Goal: Task Accomplishment & Management: Manage account settings

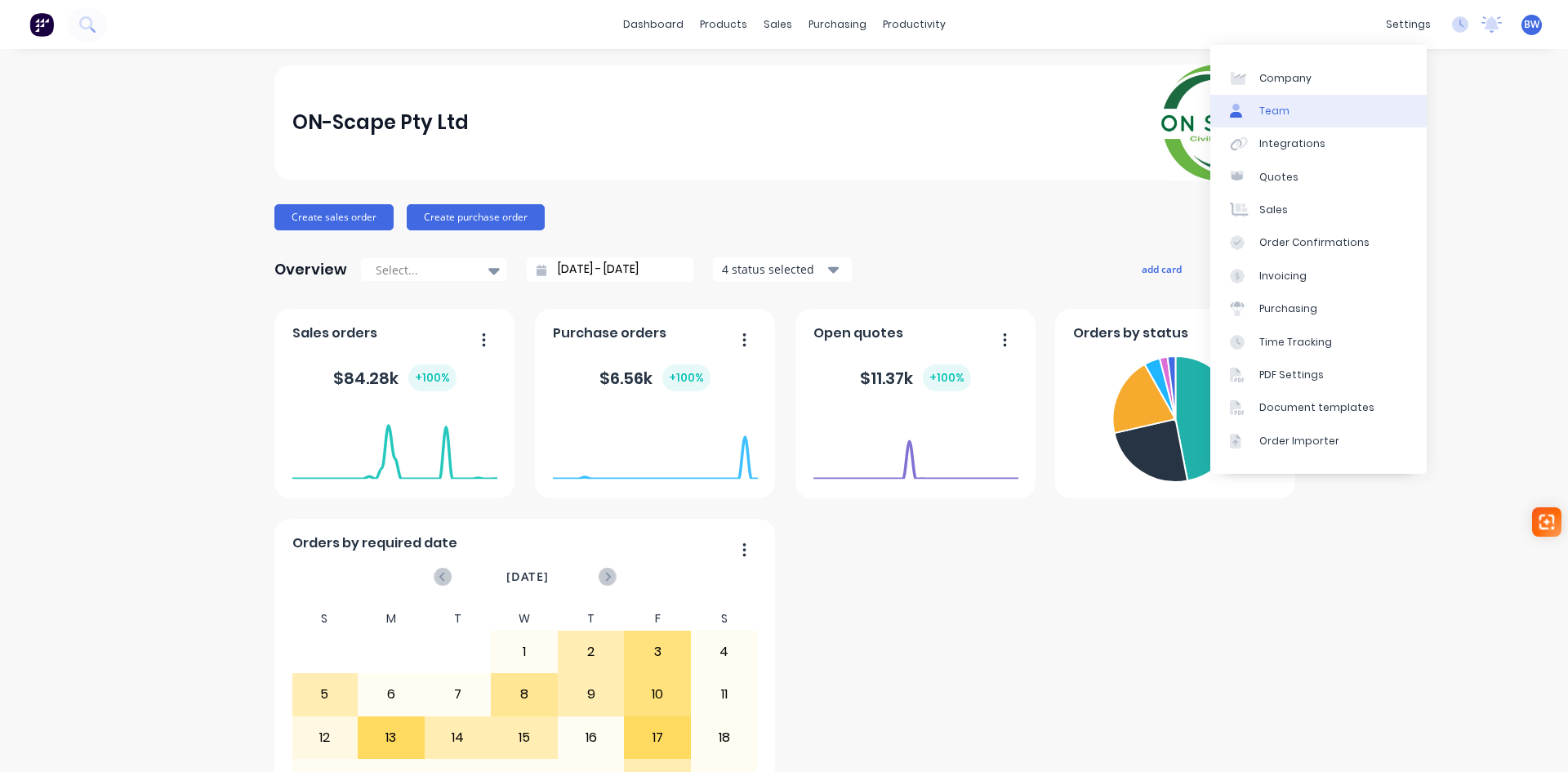
click at [1310, 116] on link "Team" at bounding box center [1318, 111] width 216 height 33
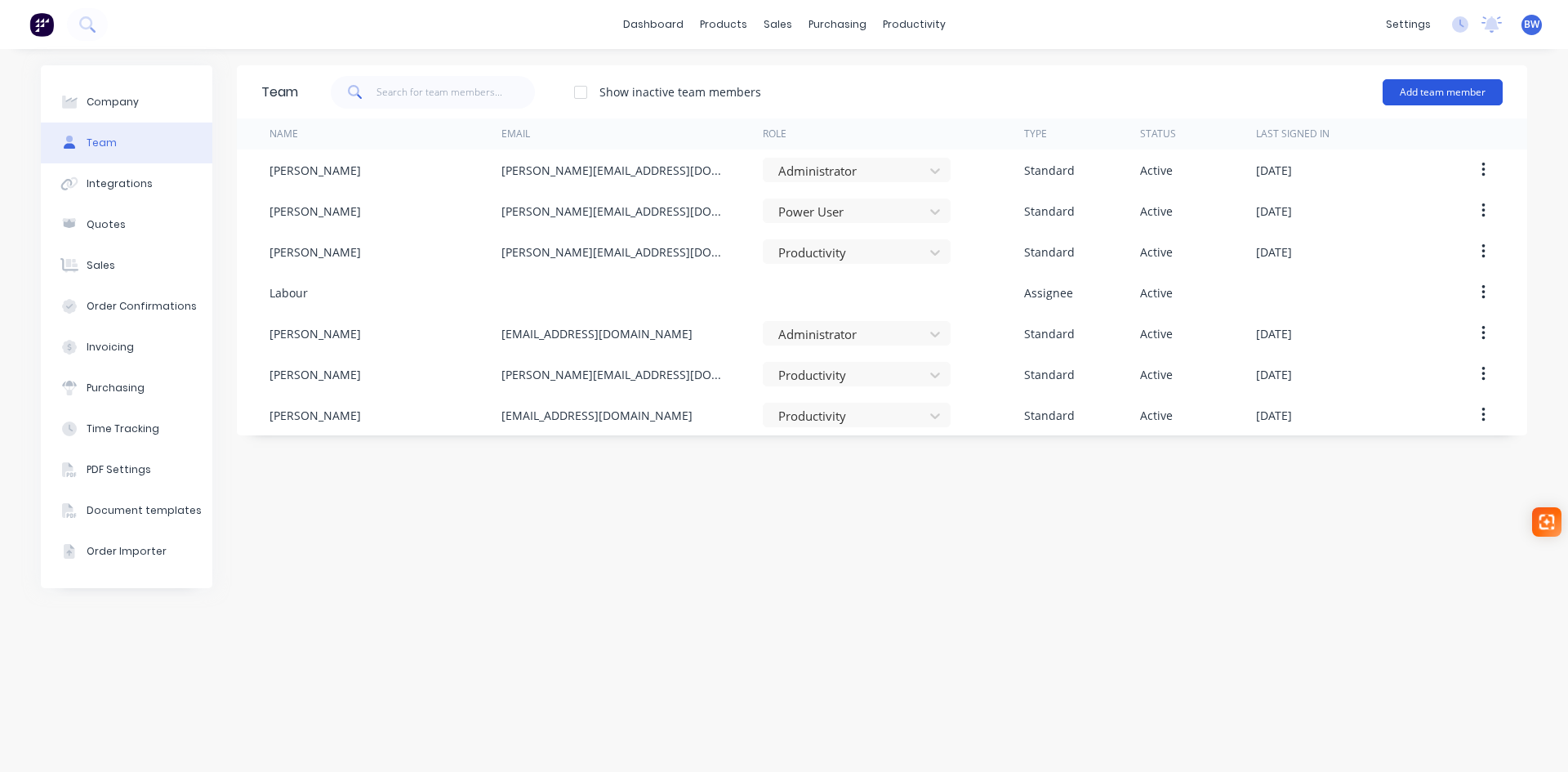
click at [1423, 94] on button "Add team member" at bounding box center [1443, 92] width 120 height 26
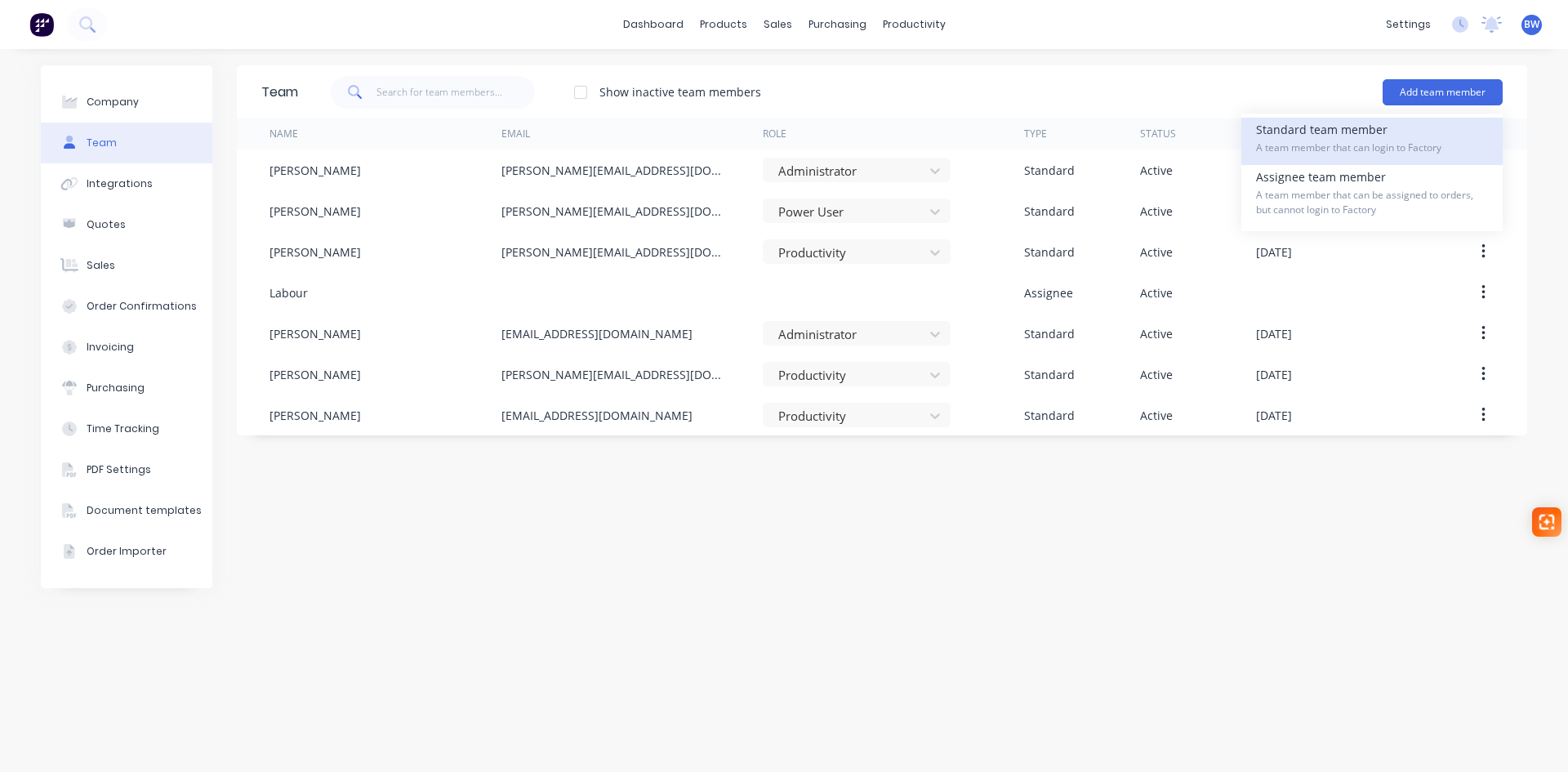
click at [1345, 144] on span "A team member that can login to Factory" at bounding box center [1372, 148] width 232 height 15
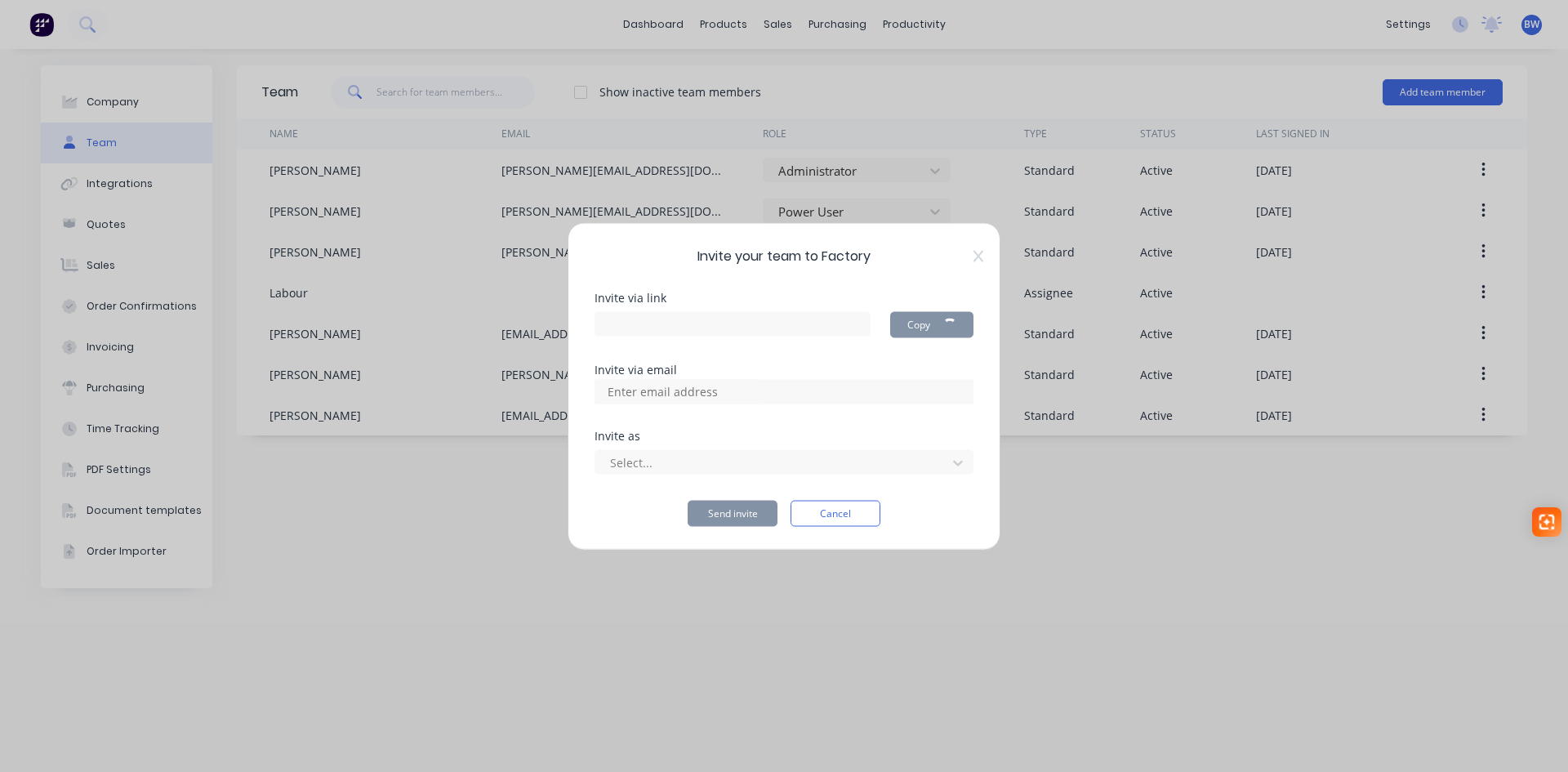
type input "[URL][DOMAIN_NAME]"
click at [633, 388] on input at bounding box center [680, 391] width 163 height 24
type input "t"
click at [644, 390] on input at bounding box center [680, 391] width 163 height 24
paste input "[EMAIL_ADDRESS][DOMAIN_NAME]"
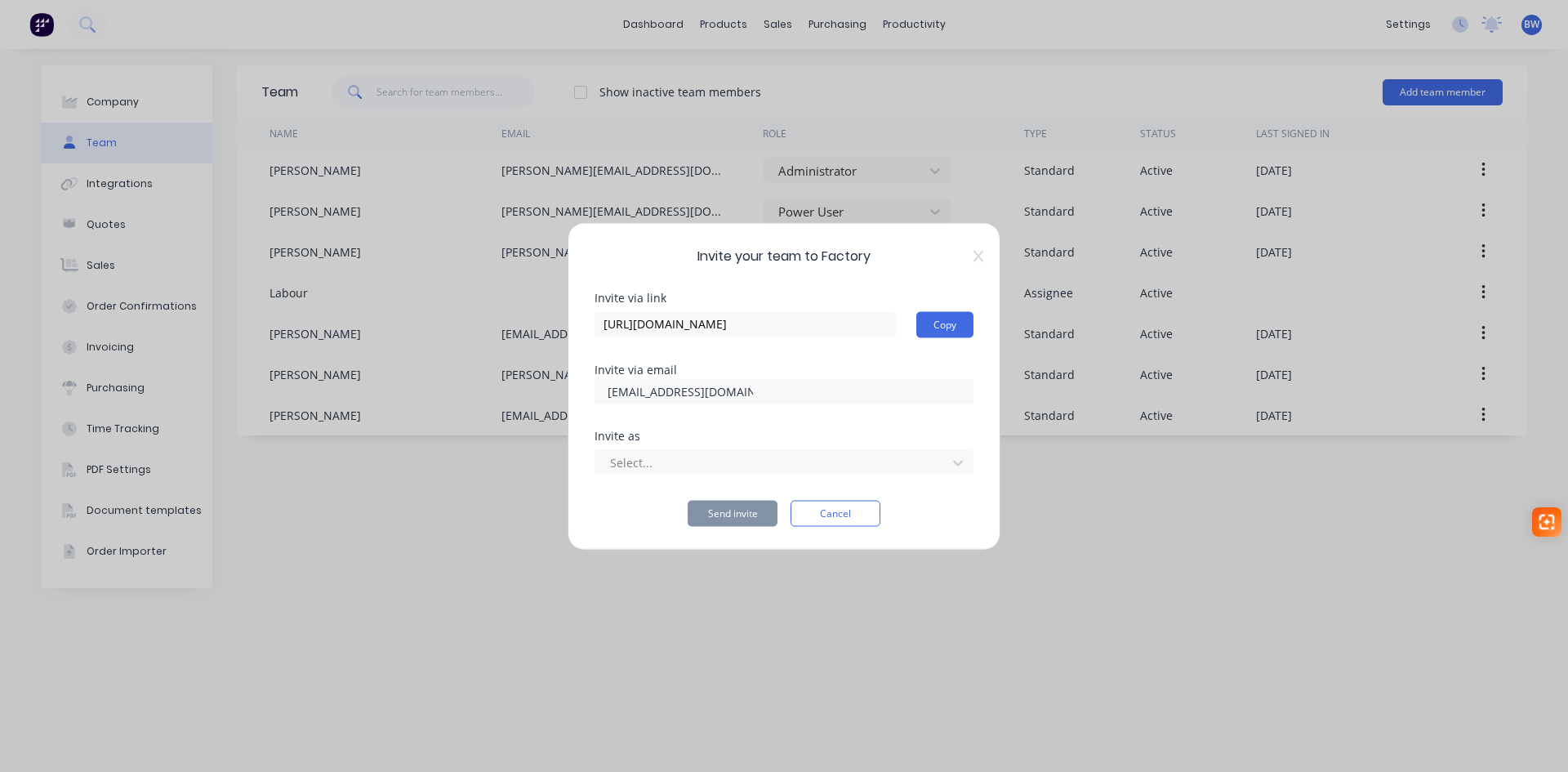
type input "[EMAIL_ADDRESS][DOMAIN_NAME]"
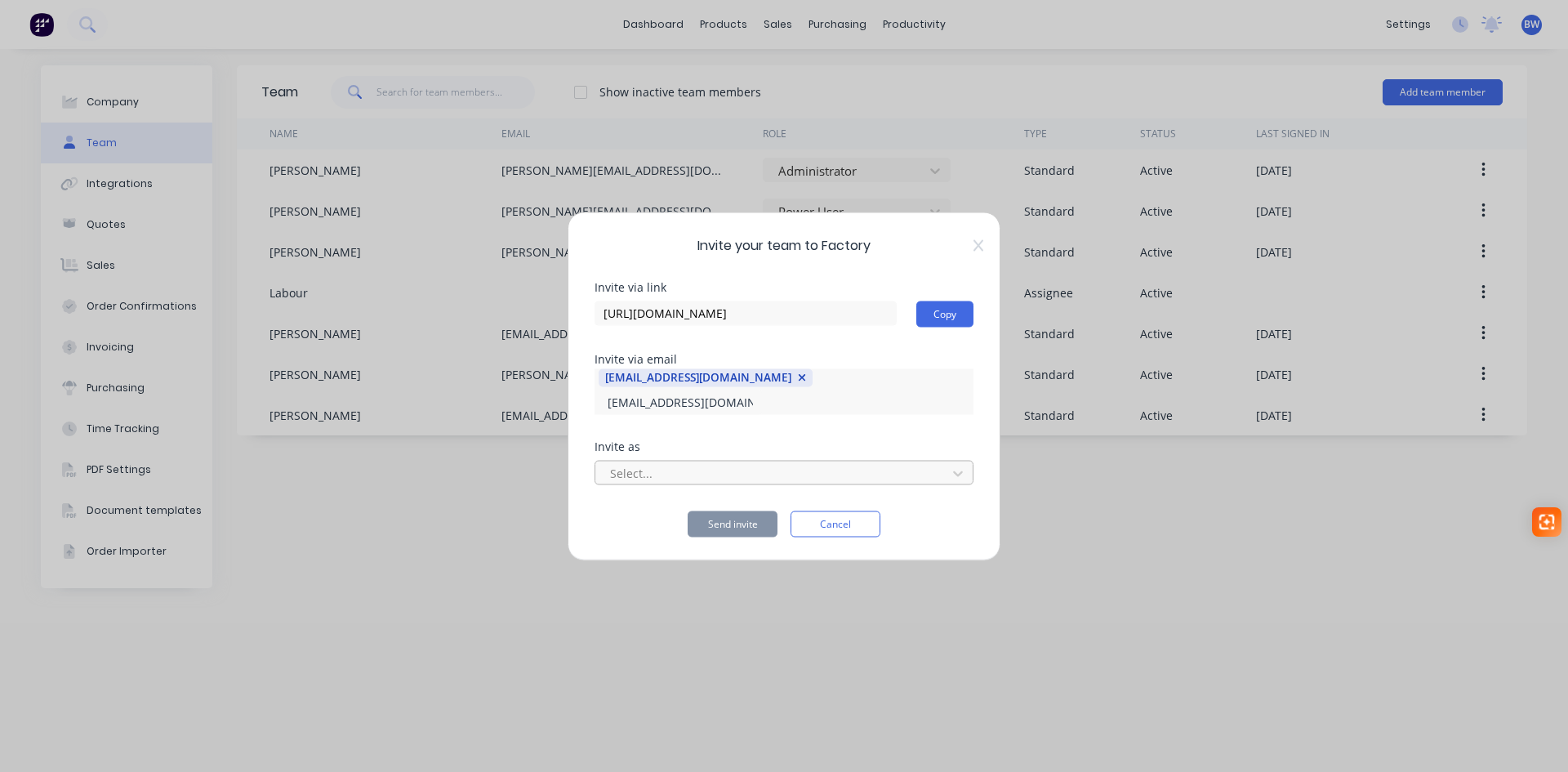
type input "[EMAIL_ADDRESS][DOMAIN_NAME]"
click at [764, 470] on div at bounding box center [773, 474] width 330 height 20
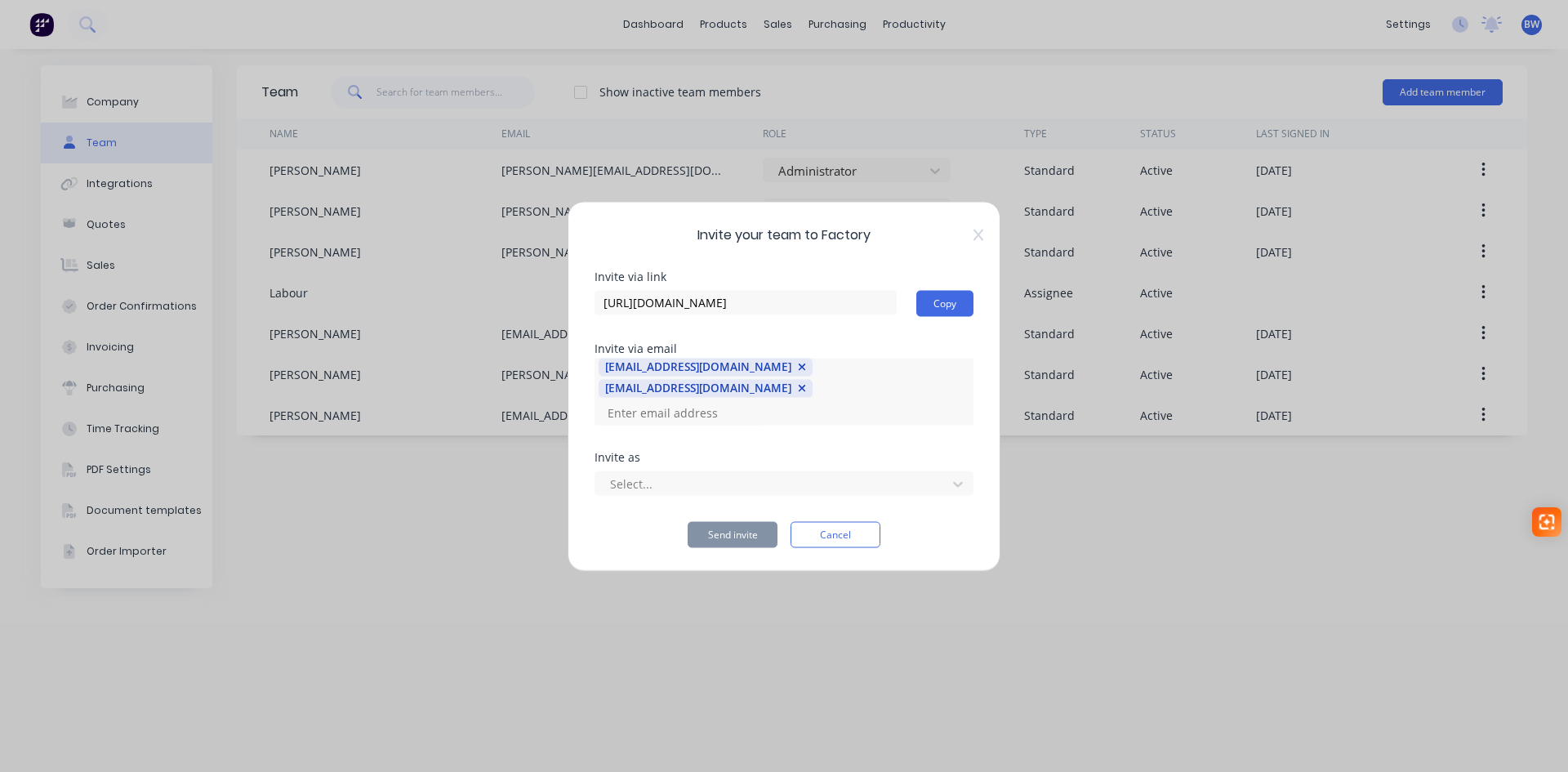
click at [807, 383] on icon "button" at bounding box center [803, 388] width 9 height 11
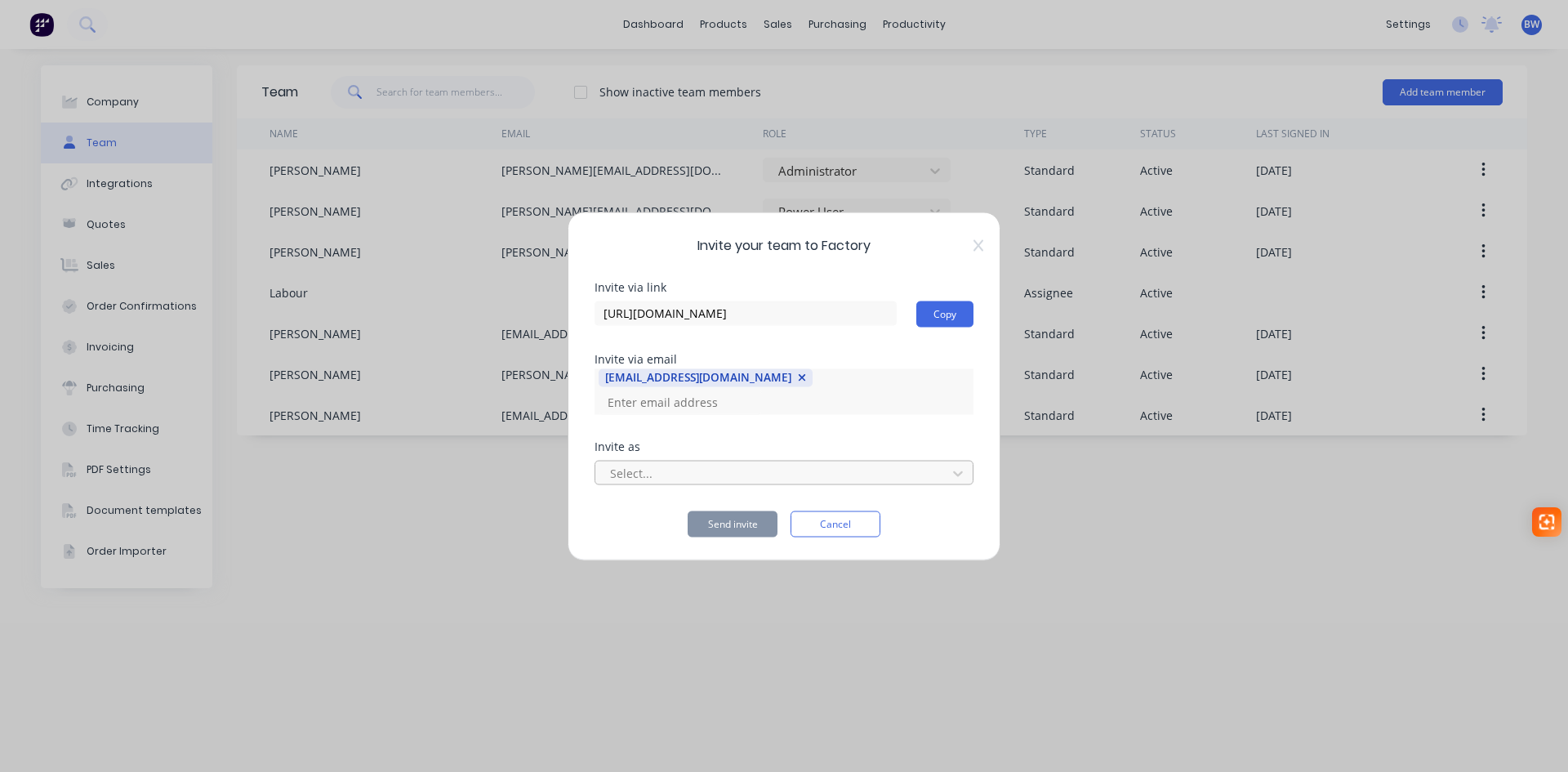
click at [728, 464] on div at bounding box center [773, 474] width 330 height 20
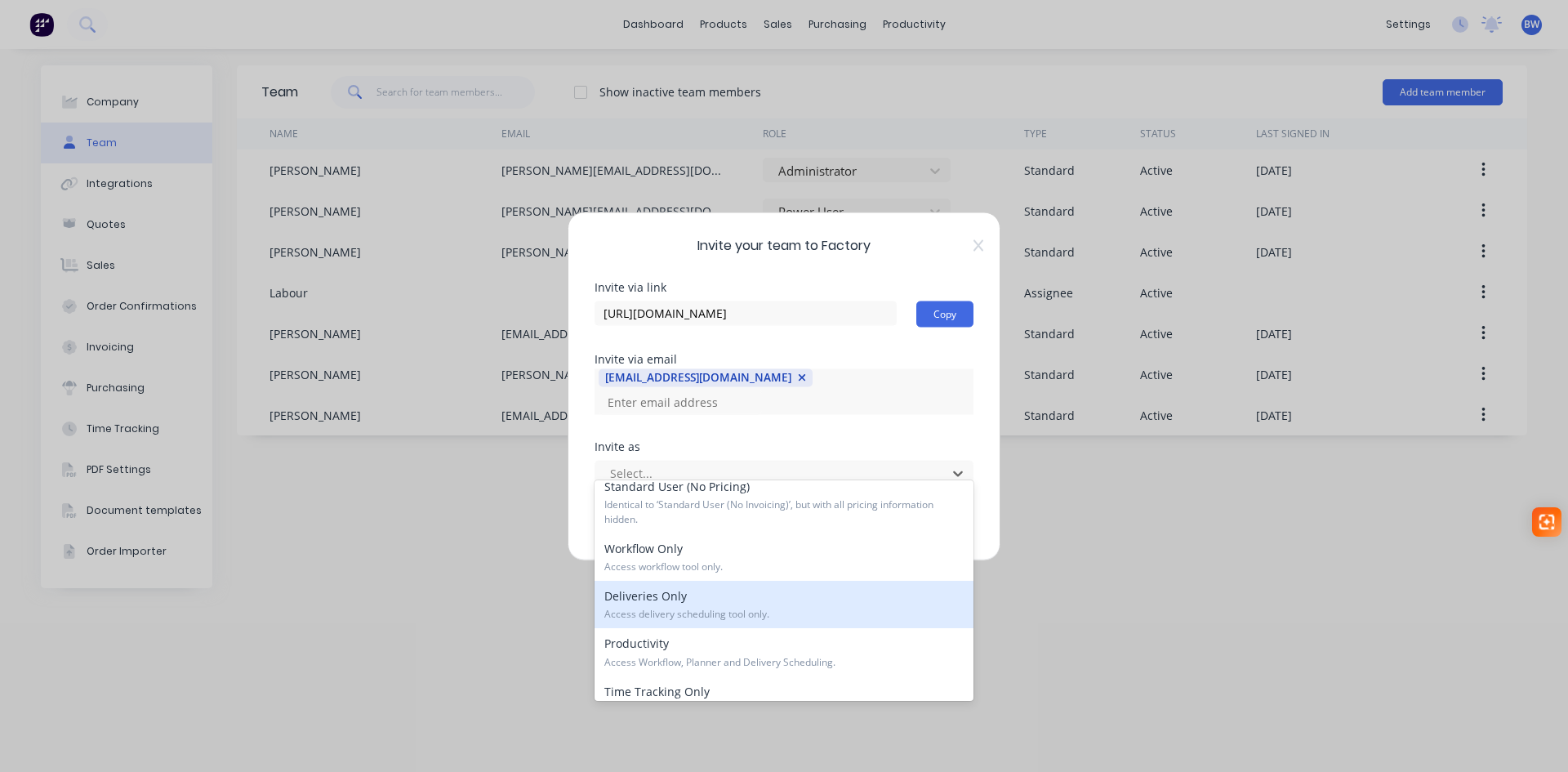
scroll to position [243, 0]
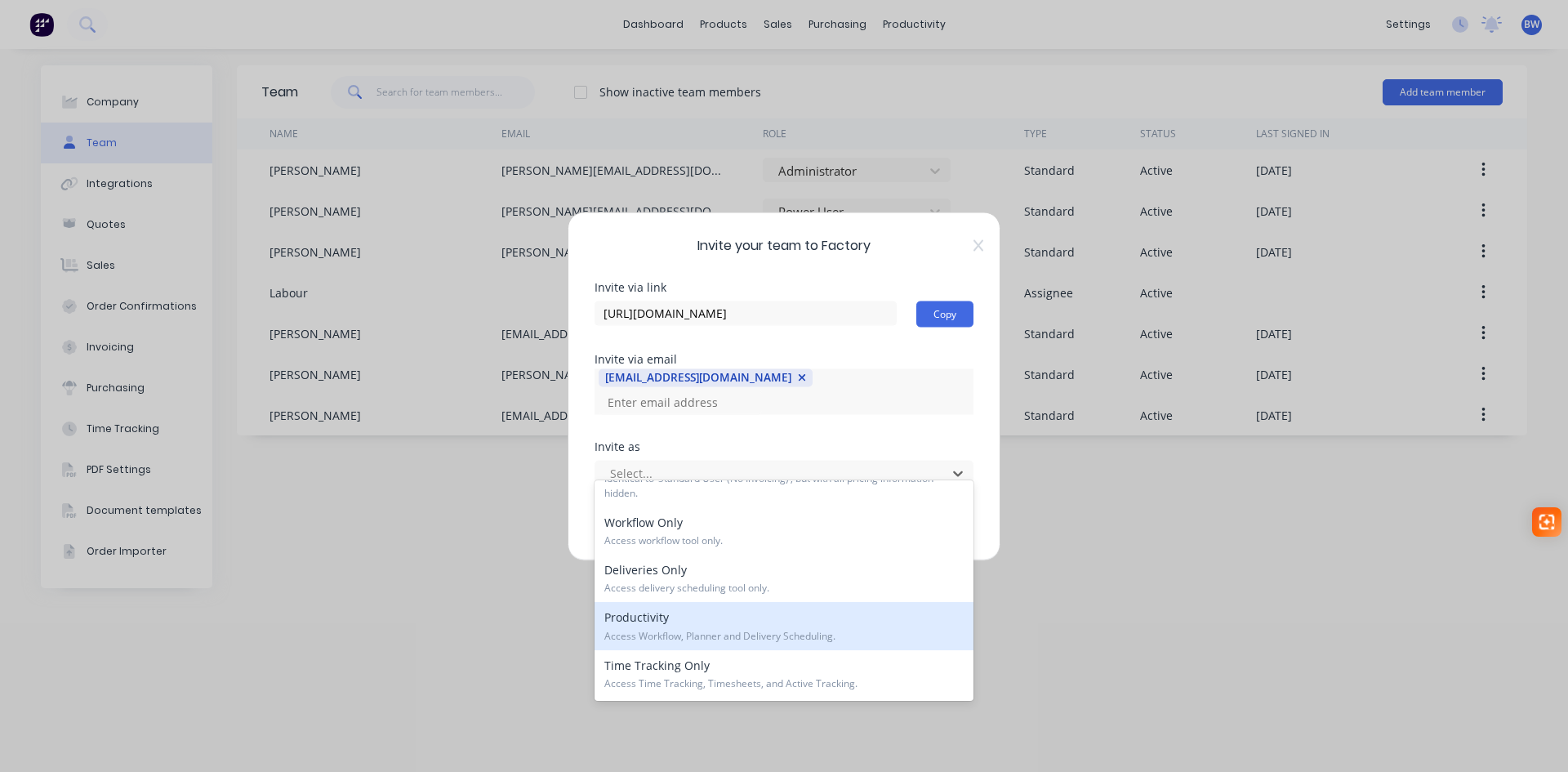
click at [717, 634] on span "Access Workflow, Planner and Delivery Scheduling." at bounding box center [784, 636] width 359 height 15
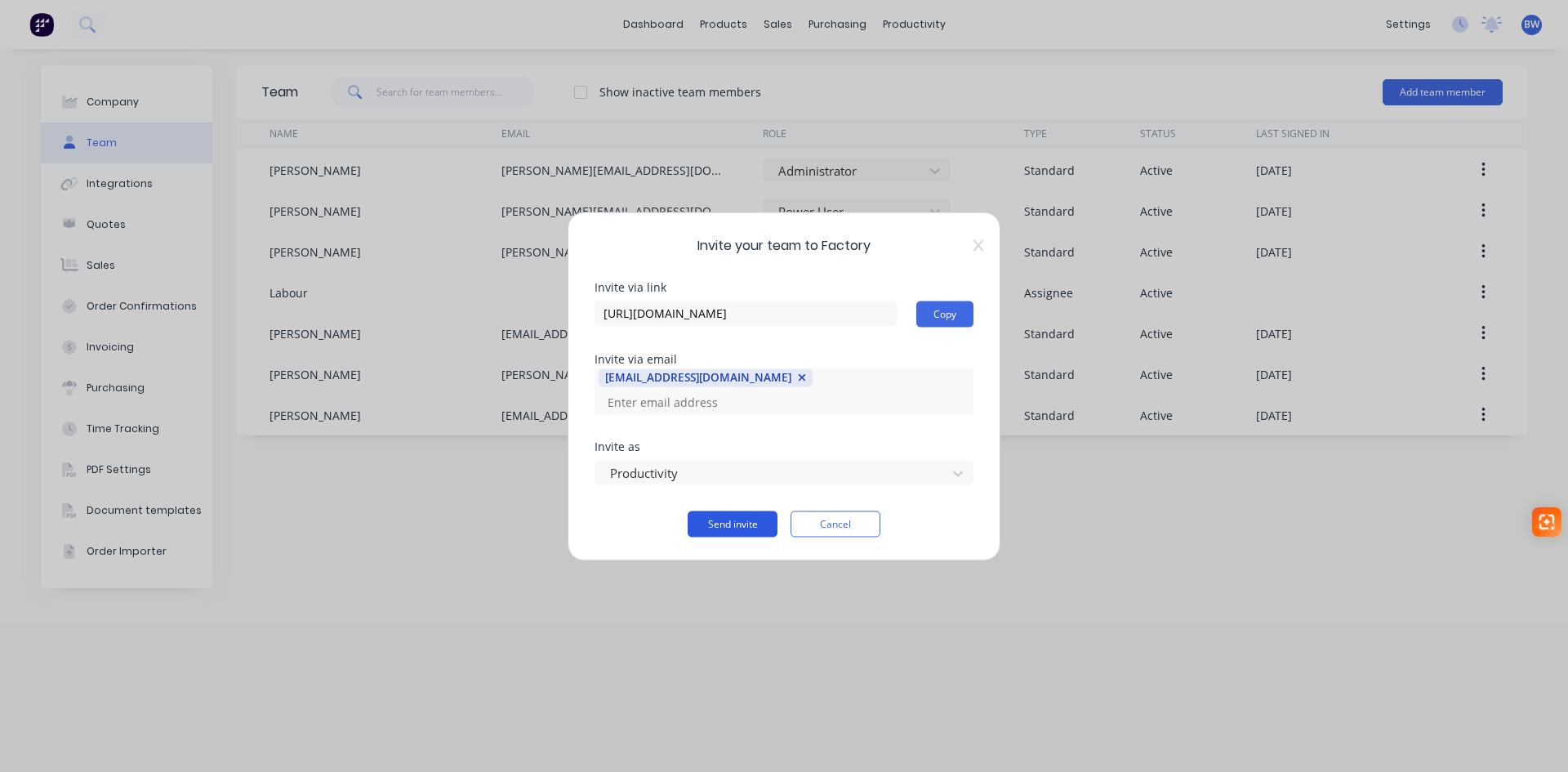
click at [714, 511] on button "Send invite" at bounding box center [732, 524] width 90 height 26
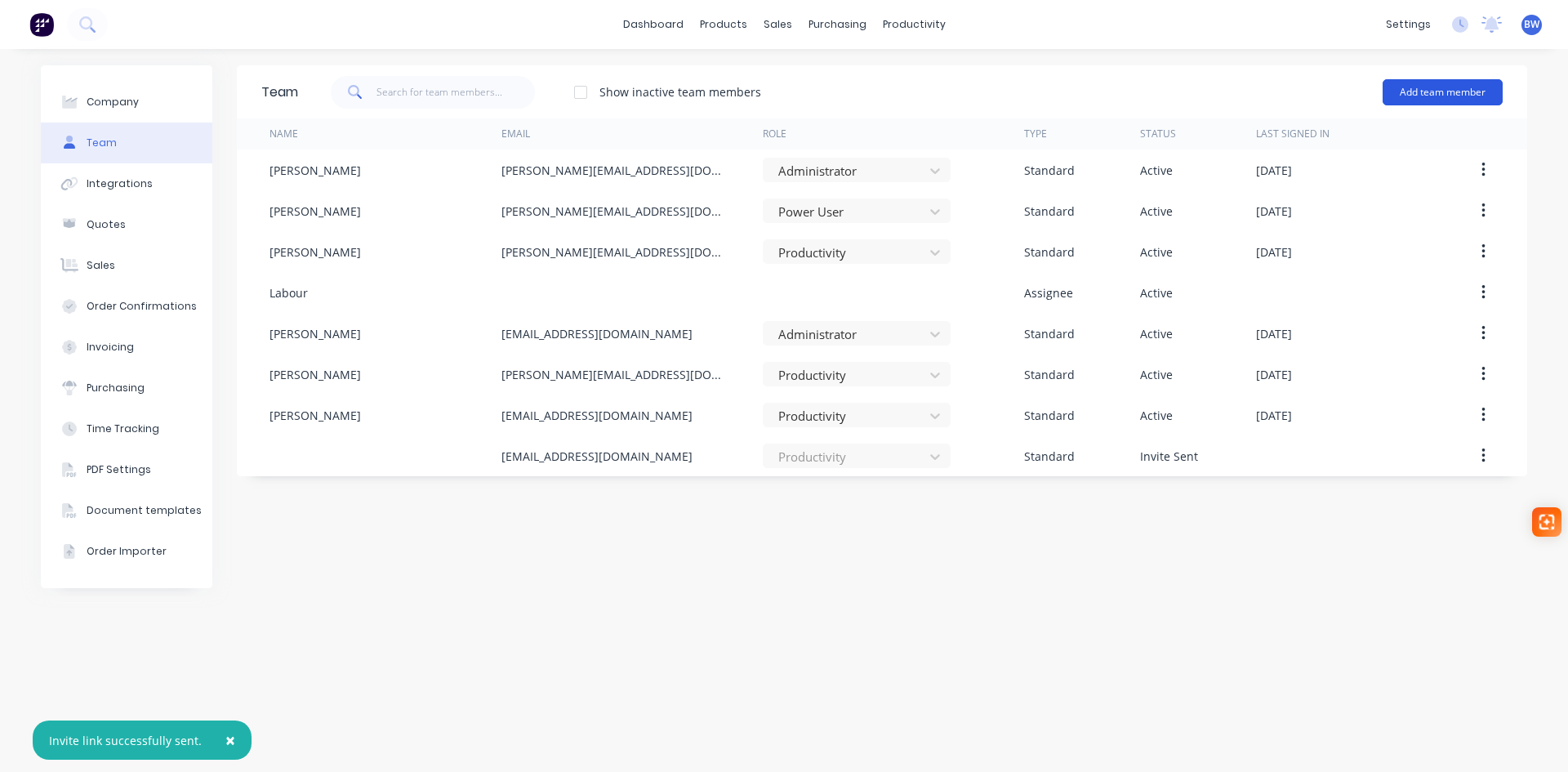
click at [1421, 103] on button "Add team member" at bounding box center [1443, 92] width 120 height 26
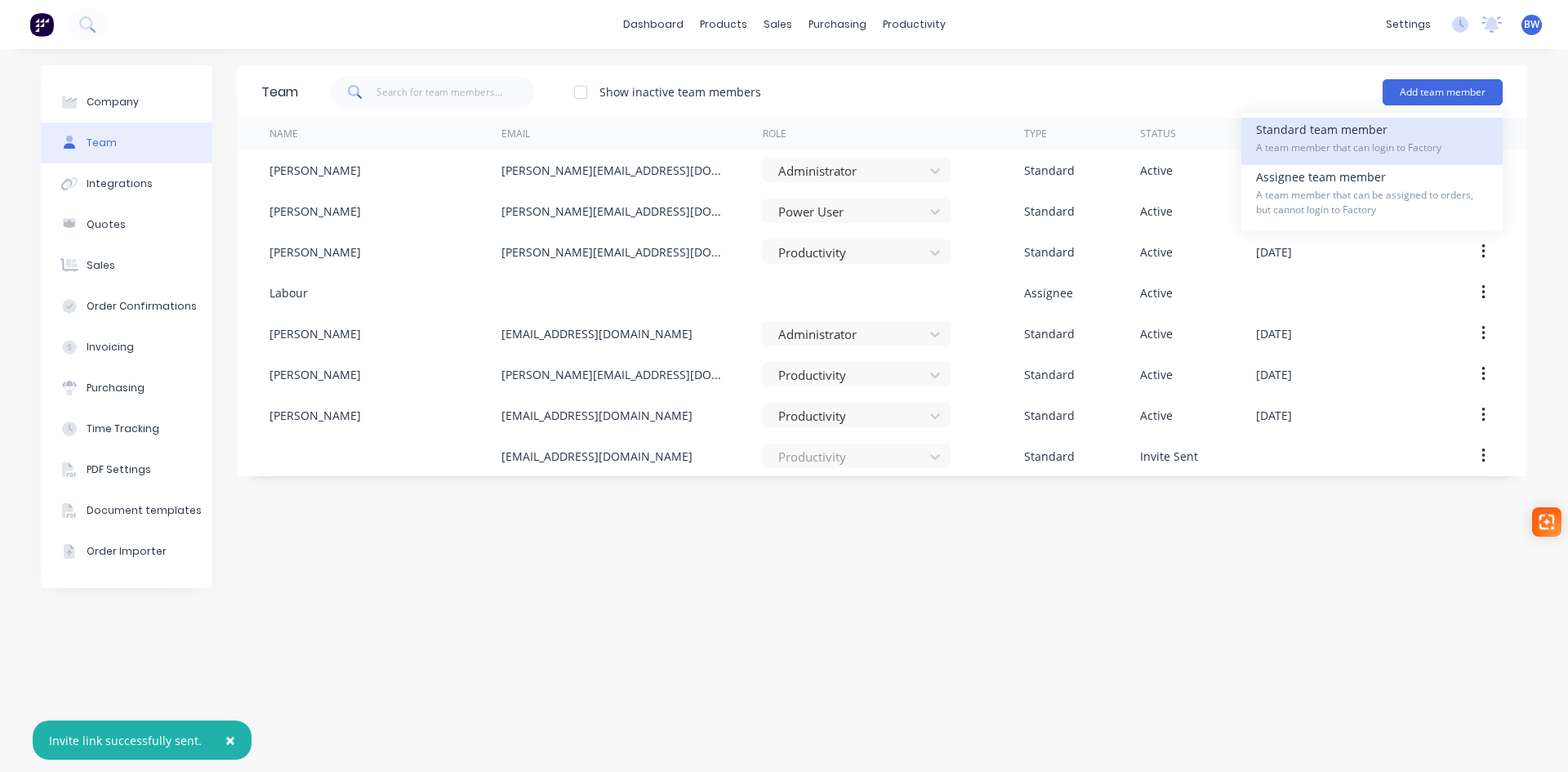
click at [1395, 127] on div "Standard team member A team member that can login to Factory" at bounding box center [1372, 141] width 232 height 47
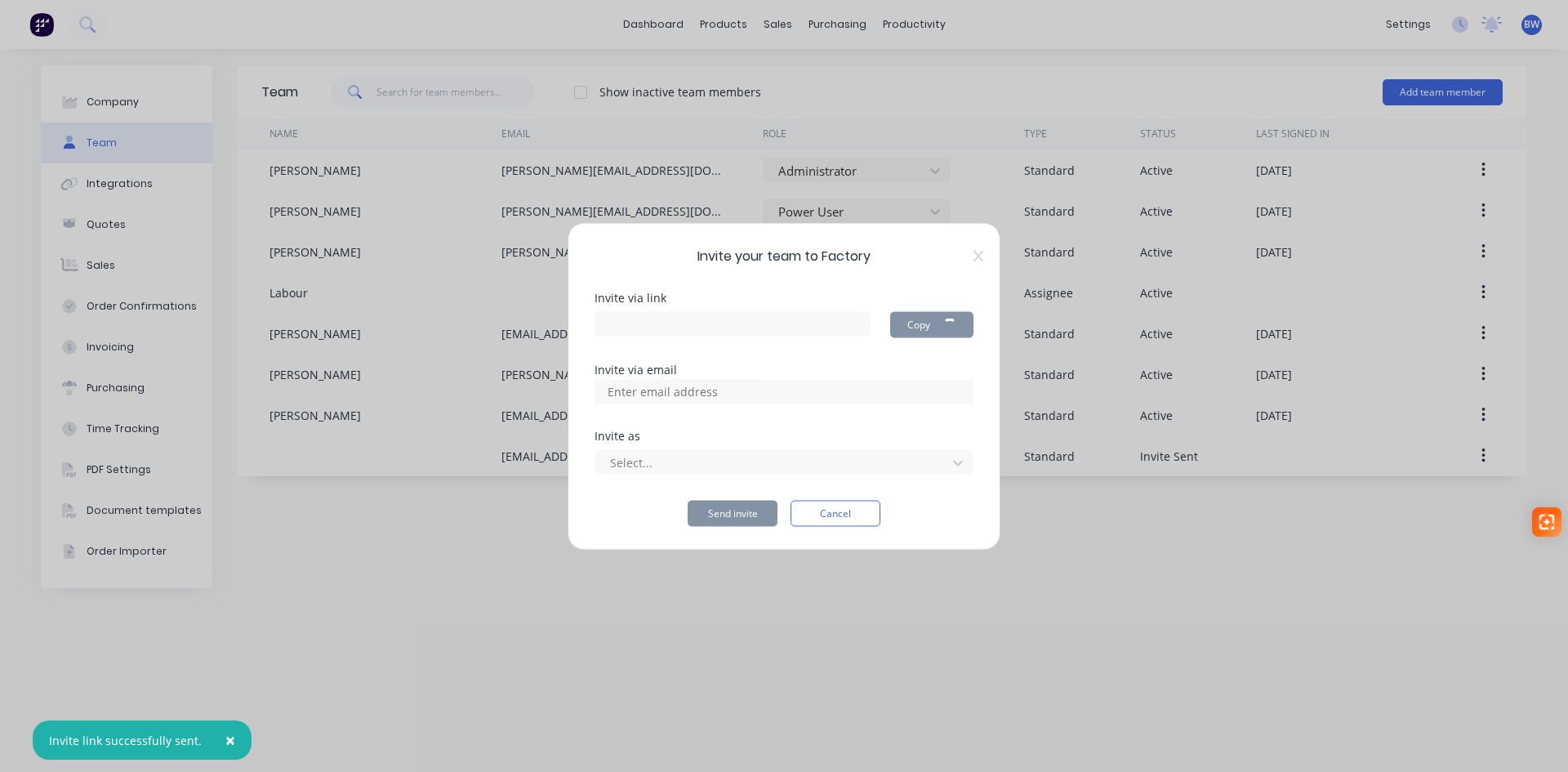
type input "[URL][DOMAIN_NAME]"
click at [775, 390] on div at bounding box center [784, 391] width 379 height 24
click at [689, 395] on input at bounding box center [680, 391] width 163 height 24
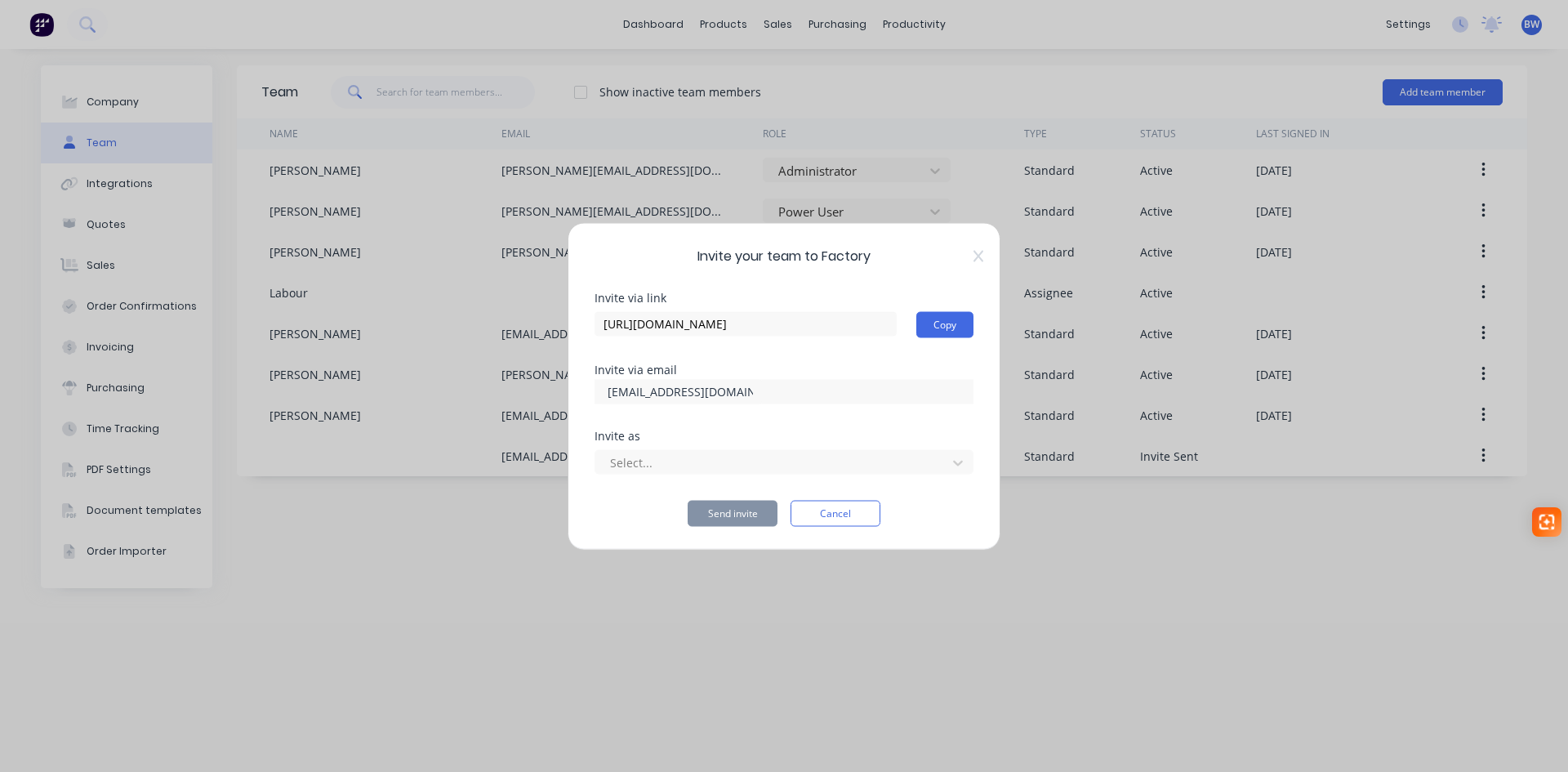
type input "[EMAIL_ADDRESS][DOMAIN_NAME]"
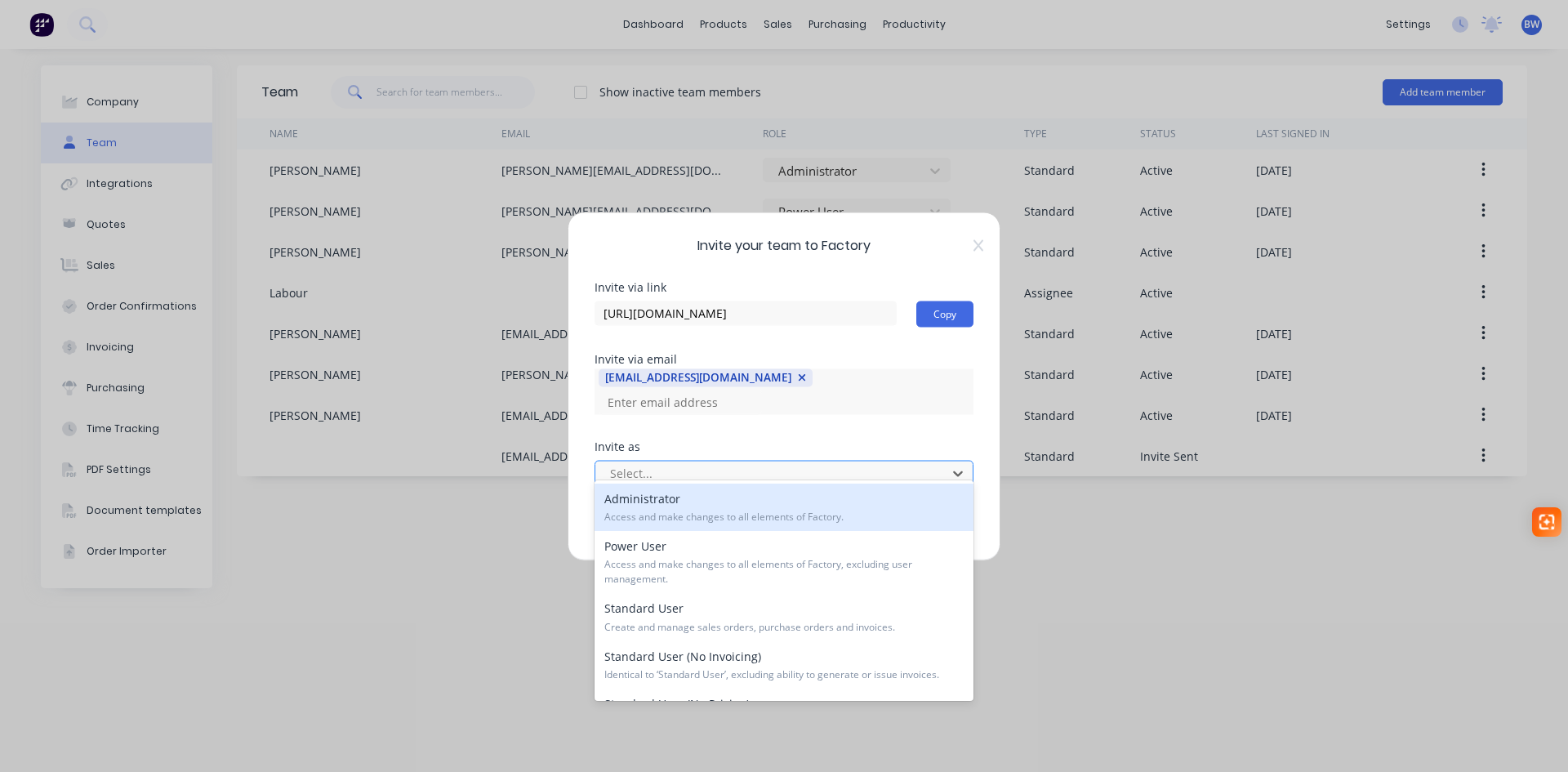
click at [656, 468] on div at bounding box center [773, 474] width 330 height 20
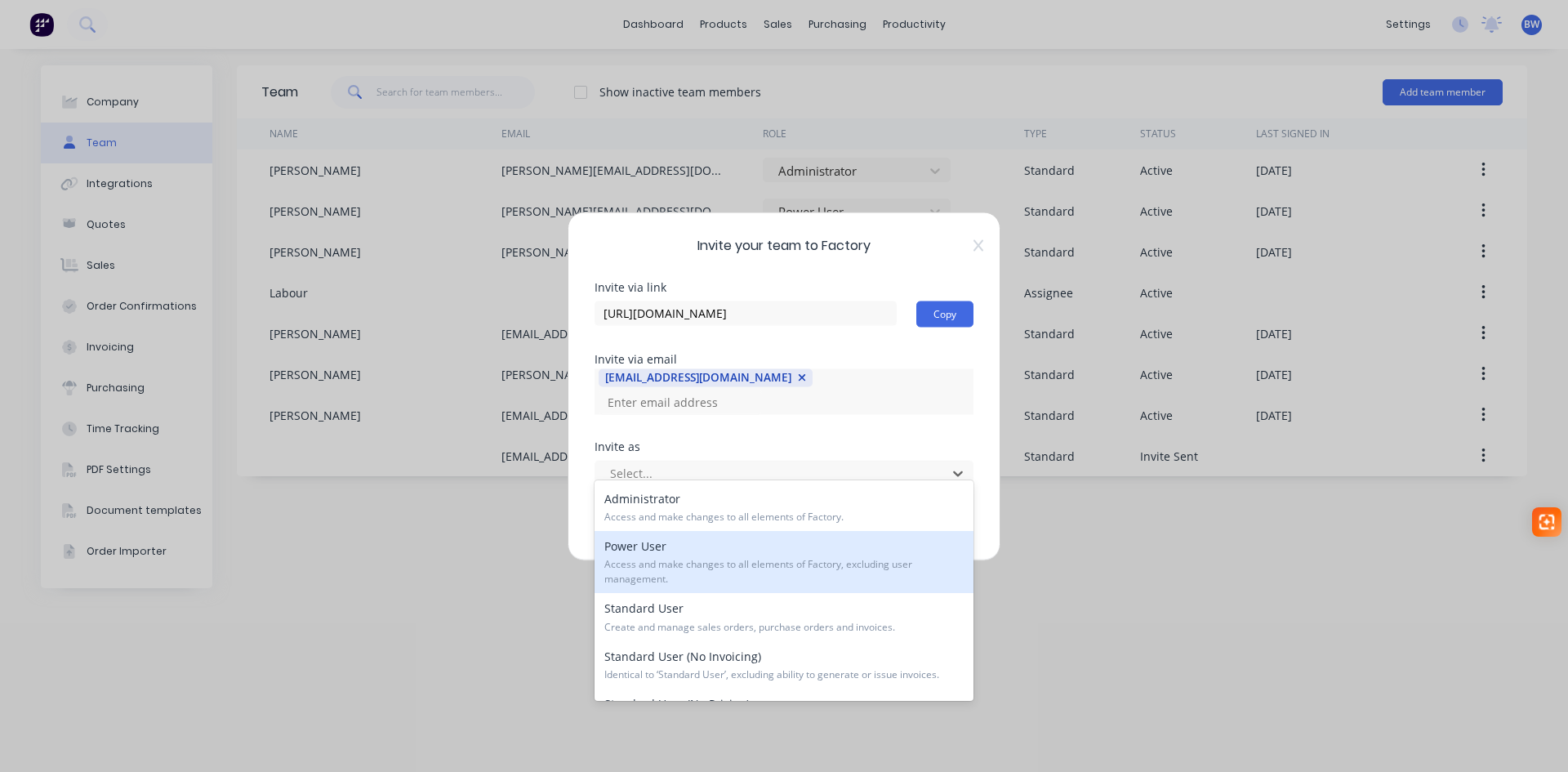
click at [660, 556] on div "Power User Access and make changes to all elements of Factory, excluding user m…" at bounding box center [784, 562] width 379 height 62
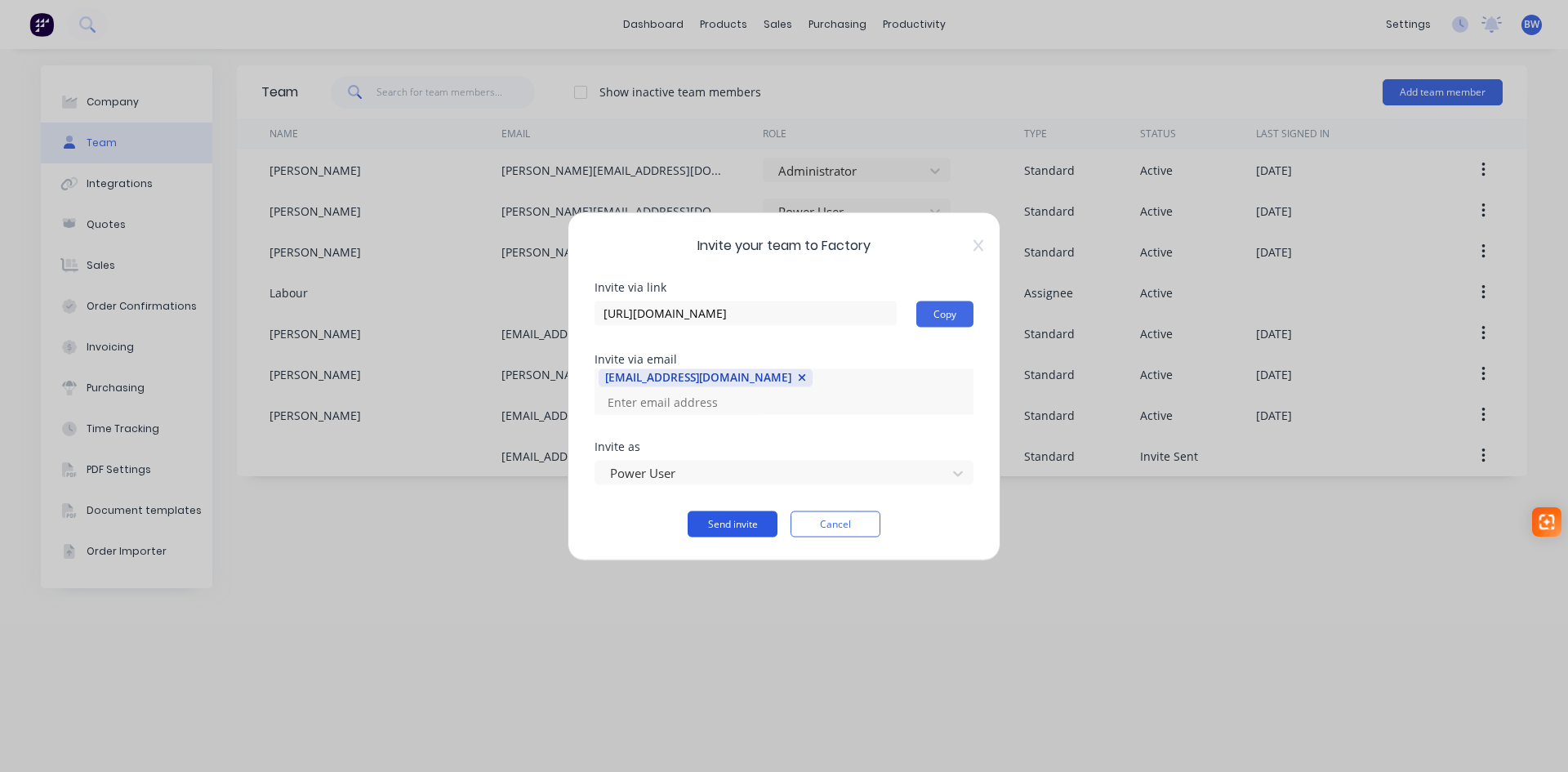
click at [737, 521] on button "Send invite" at bounding box center [732, 524] width 90 height 26
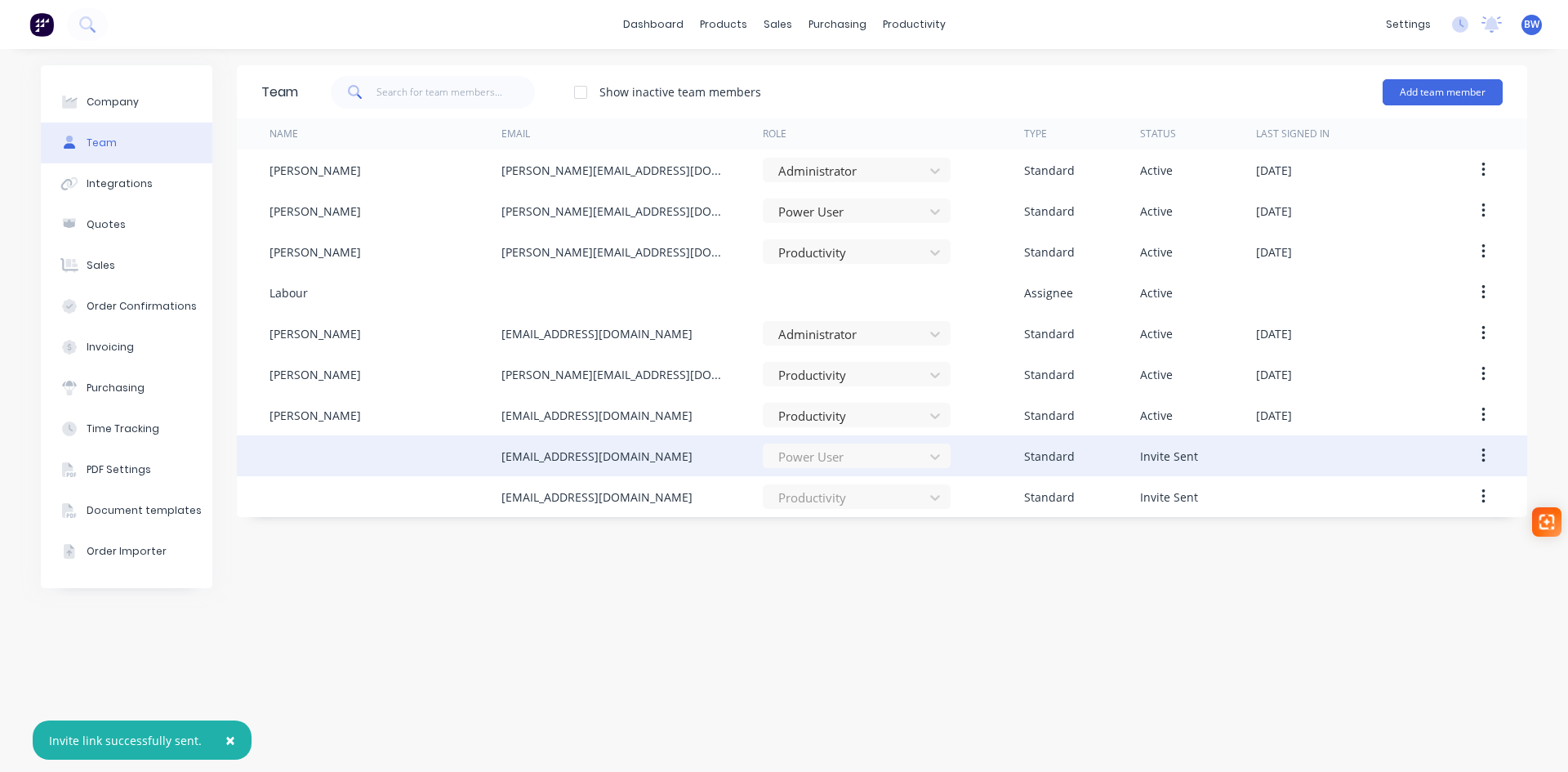
click at [929, 458] on div "Power User" at bounding box center [856, 455] width 188 height 24
click at [1487, 456] on button "button" at bounding box center [1483, 456] width 38 height 30
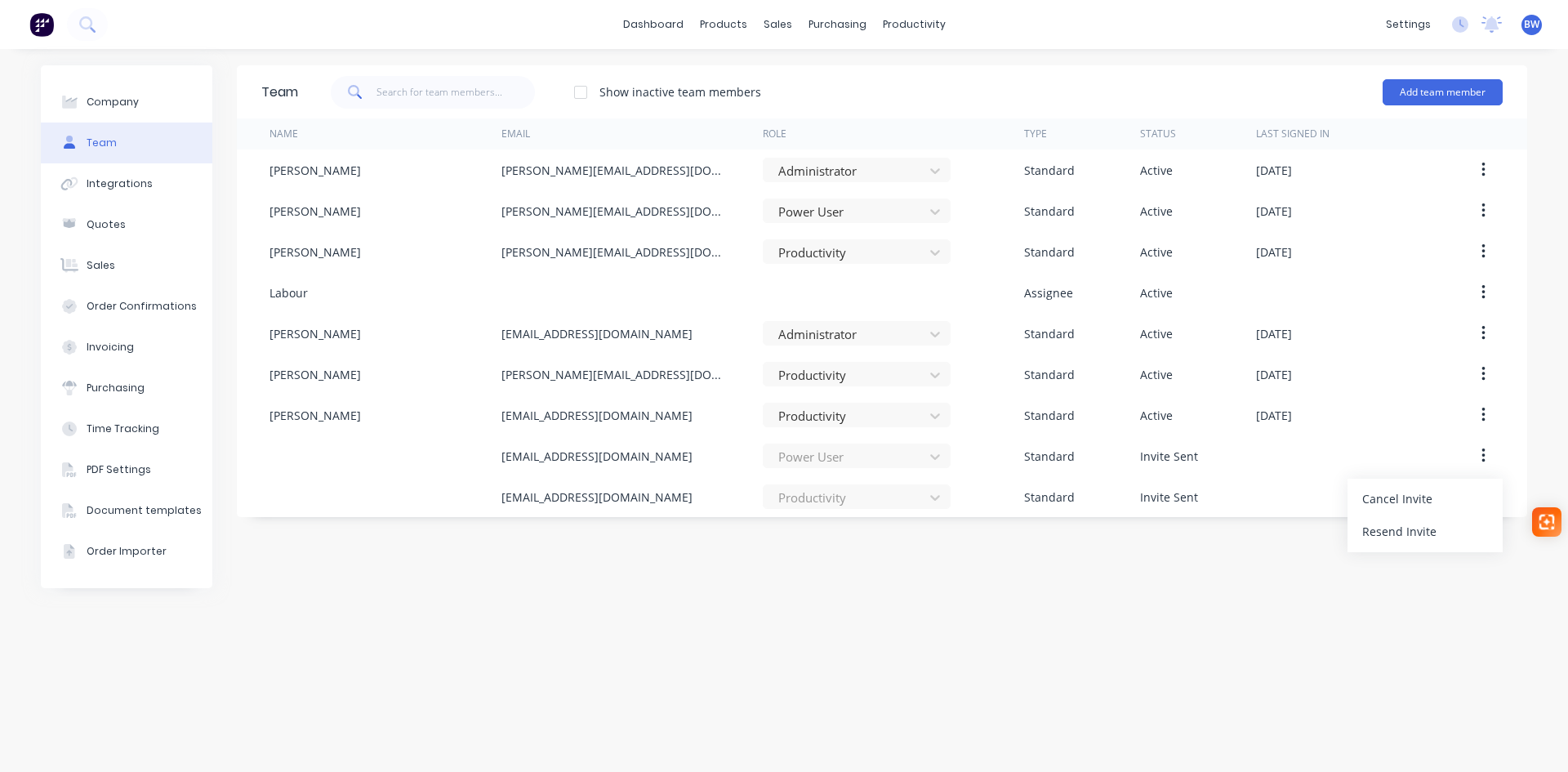
click at [1341, 657] on div "Team Show inactive team members Add team member Name Email Role Type Status Las…" at bounding box center [882, 410] width 1290 height 690
